Goal: Unclear

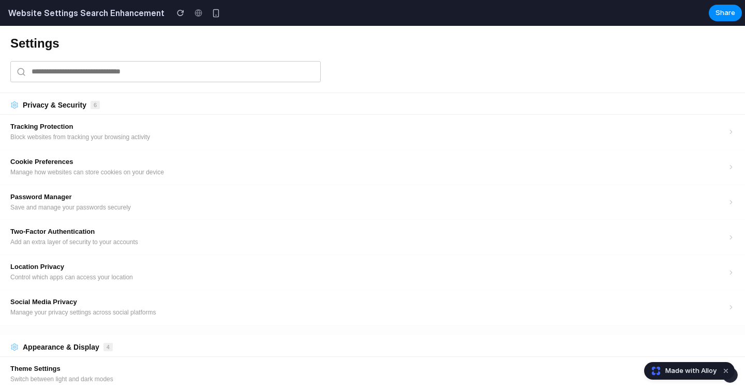
click at [137, 102] on h3 "Privacy & Security 6" at bounding box center [372, 105] width 725 height 8
